Goal: Task Accomplishment & Management: Complete application form

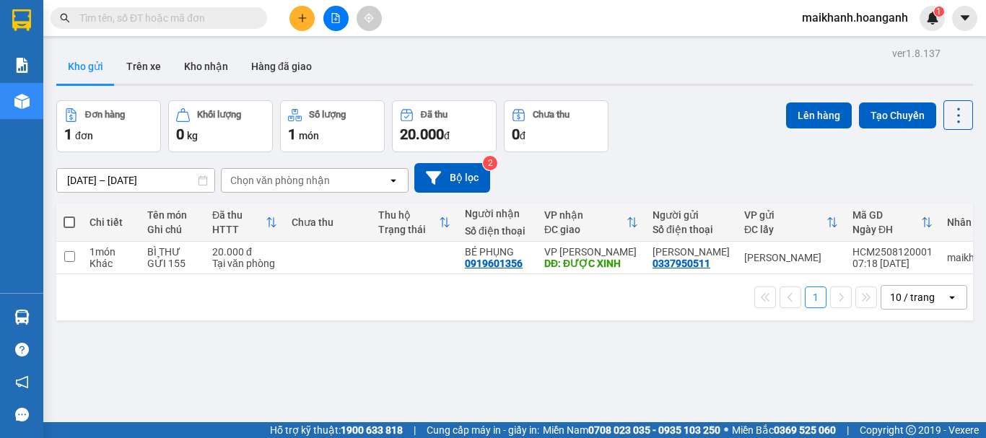
click at [298, 12] on button at bounding box center [302, 18] width 25 height 25
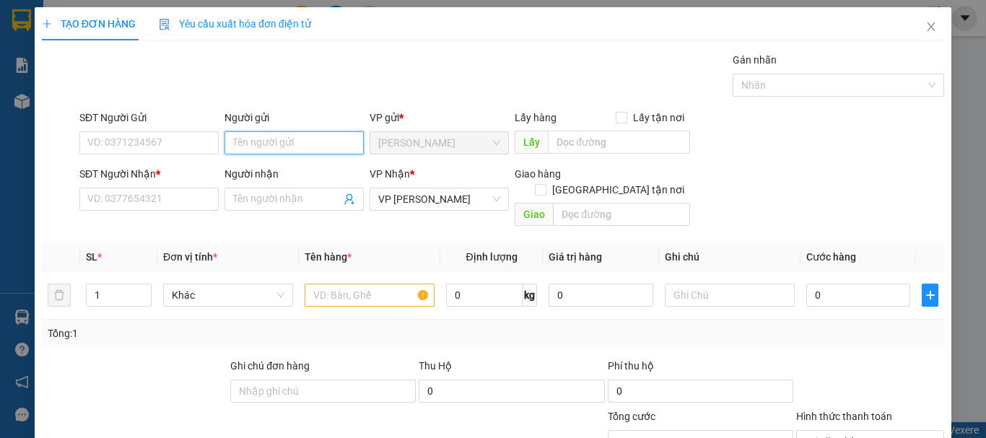
click at [316, 150] on input "Người gửi" at bounding box center [294, 142] width 139 height 23
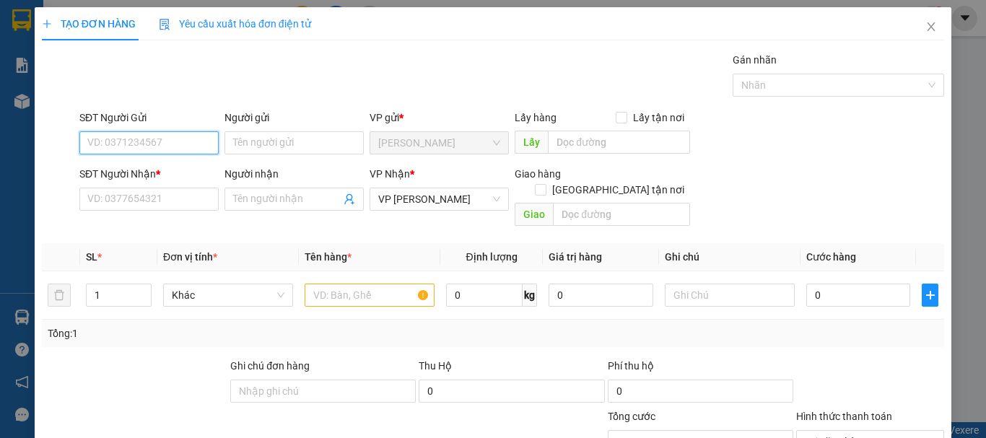
click at [168, 143] on input "SĐT Người Gửi" at bounding box center [148, 142] width 139 height 23
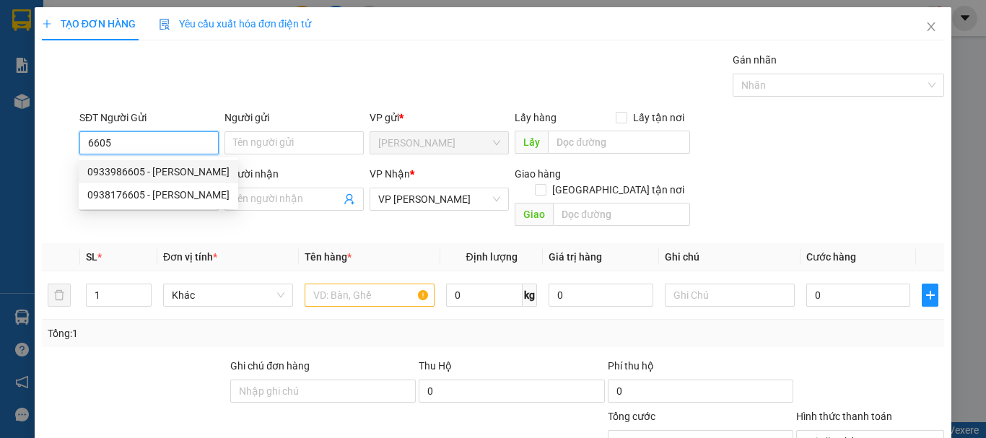
click at [138, 162] on div "0933986605 - [PERSON_NAME]" at bounding box center [159, 171] width 160 height 23
type input "0933986605"
type input "[PERSON_NAME]"
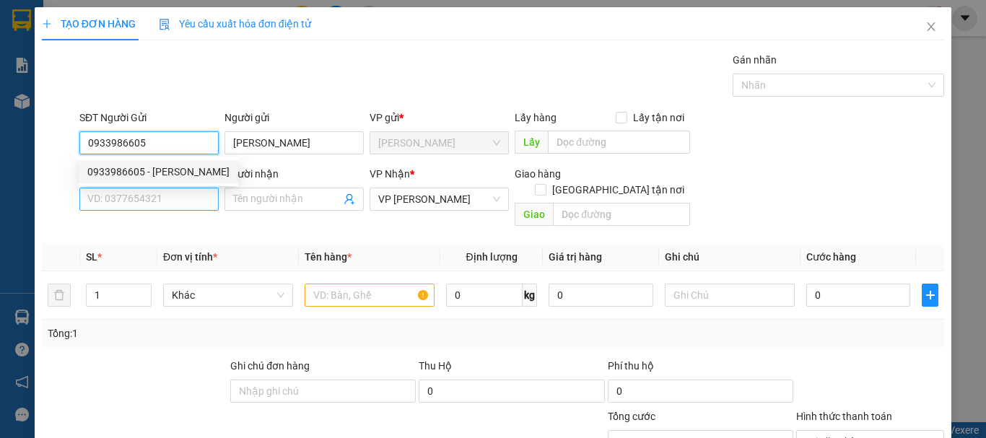
type input "180.000"
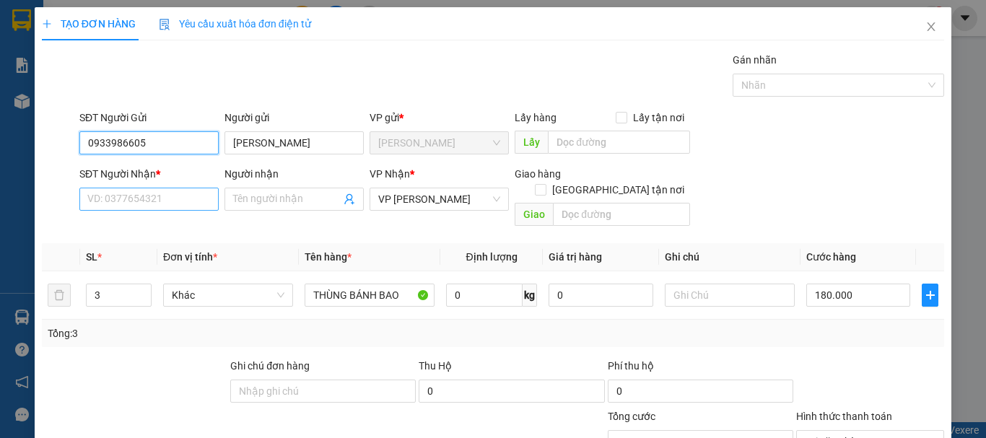
type input "0933986605"
click at [144, 202] on input "SĐT Người Nhận *" at bounding box center [148, 199] width 139 height 23
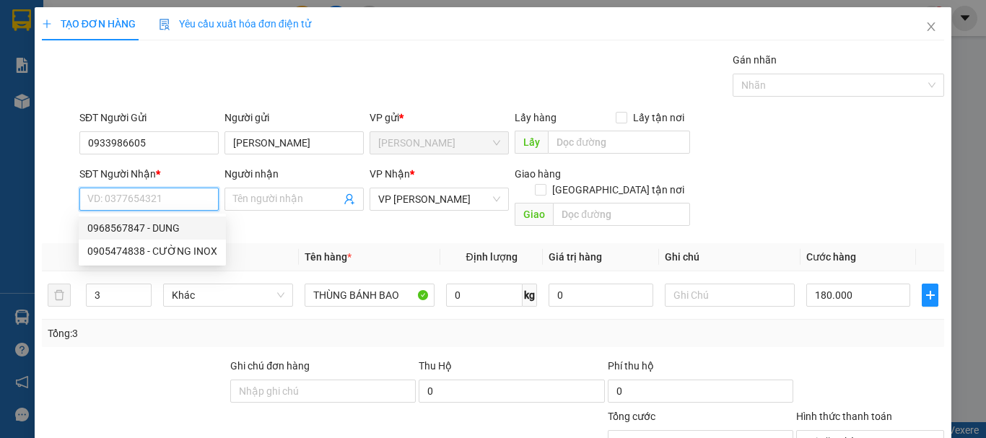
click at [162, 222] on div "0968567847 - DUNG" at bounding box center [152, 228] width 130 height 16
type input "0968567847"
type input "DUNG"
type input "BÒ SỮA 2"
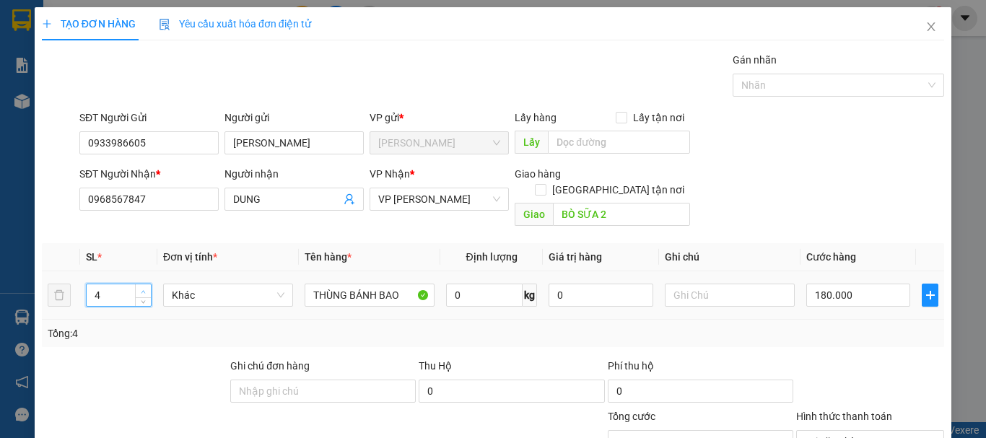
click at [139, 287] on span "up" at bounding box center [143, 291] width 9 height 9
type input "5"
click at [139, 287] on span "up" at bounding box center [143, 291] width 9 height 9
click at [866, 284] on input "180.000" at bounding box center [859, 295] width 104 height 23
type input "0"
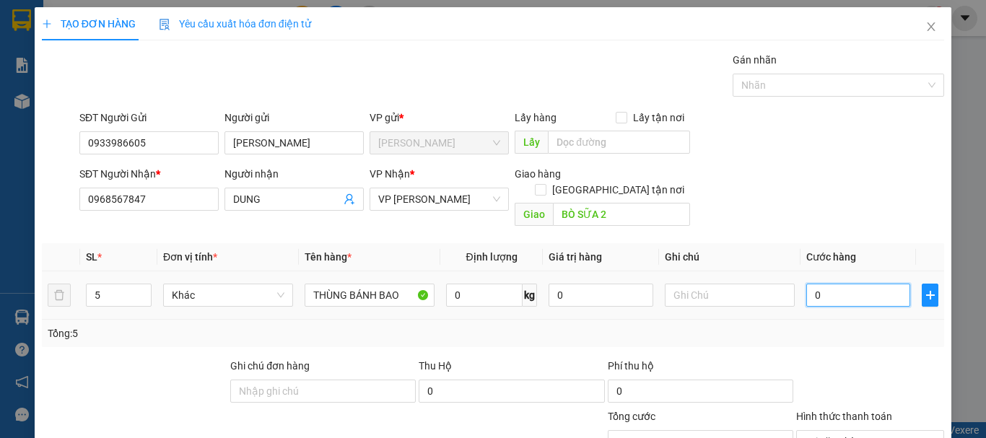
type input "0"
type input "3"
type input "03"
type input "30"
type input "030"
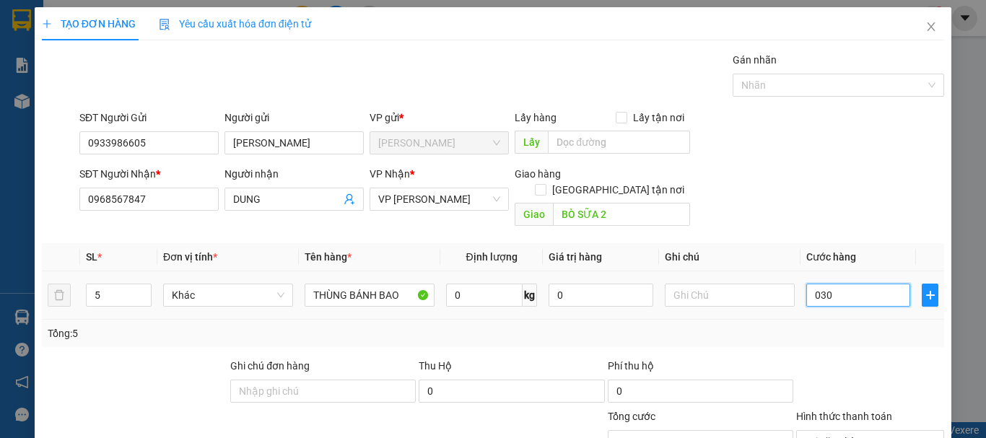
type input "300"
type input "0.300"
type input "300.000"
click at [823, 292] on div "300.000" at bounding box center [859, 295] width 104 height 29
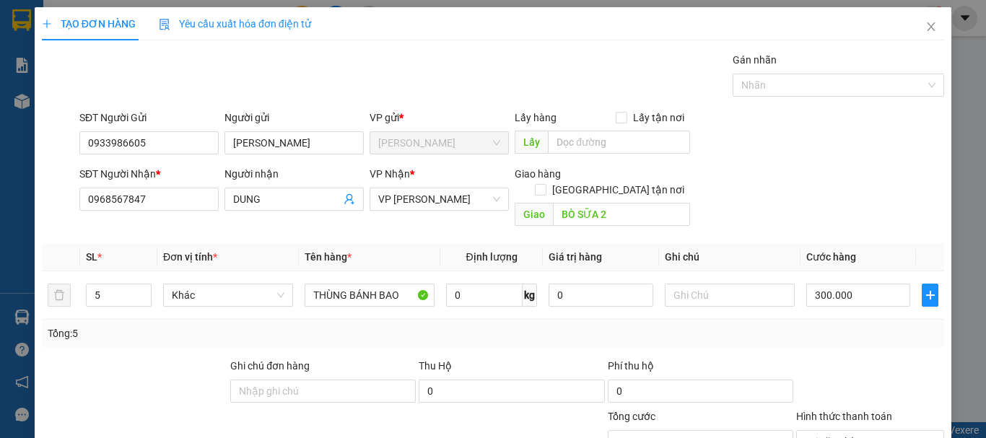
scroll to position [141, 0]
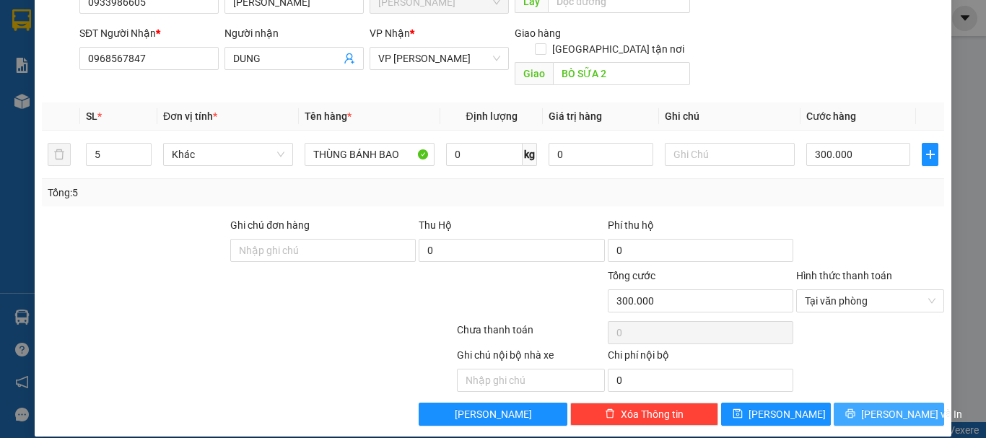
click at [896, 407] on span "[PERSON_NAME] và In" at bounding box center [912, 415] width 101 height 16
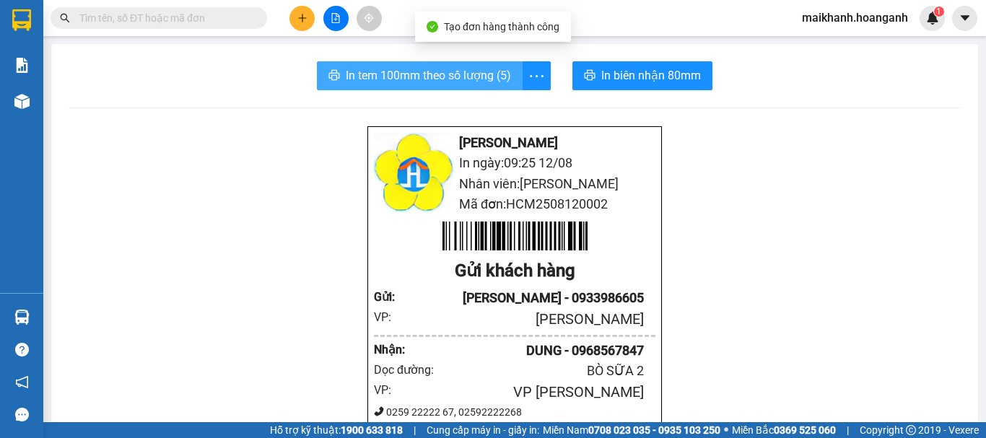
click at [481, 71] on span "In tem 100mm theo số lượng (5)" at bounding box center [428, 75] width 165 height 18
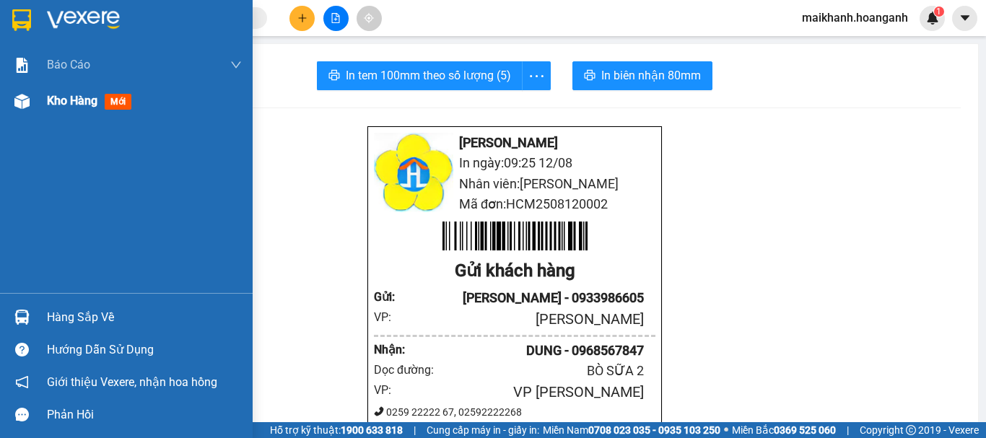
click at [113, 93] on div "Kho hàng mới" at bounding box center [92, 101] width 90 height 18
